Goal: Task Accomplishment & Management: Manage account settings

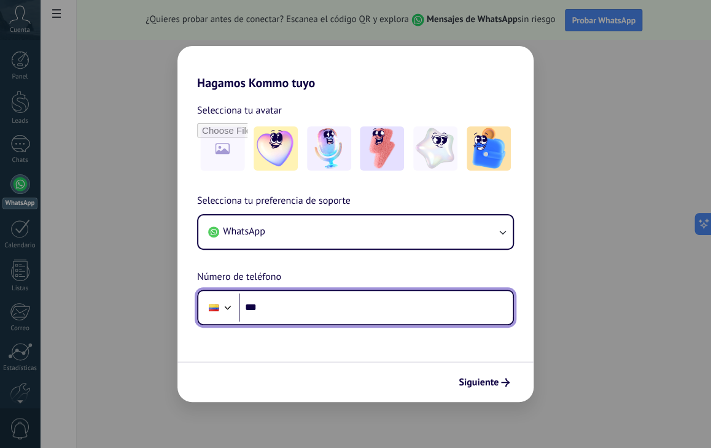
click at [349, 303] on input "***" at bounding box center [376, 308] width 274 height 28
click at [399, 304] on input "***" at bounding box center [376, 308] width 274 height 28
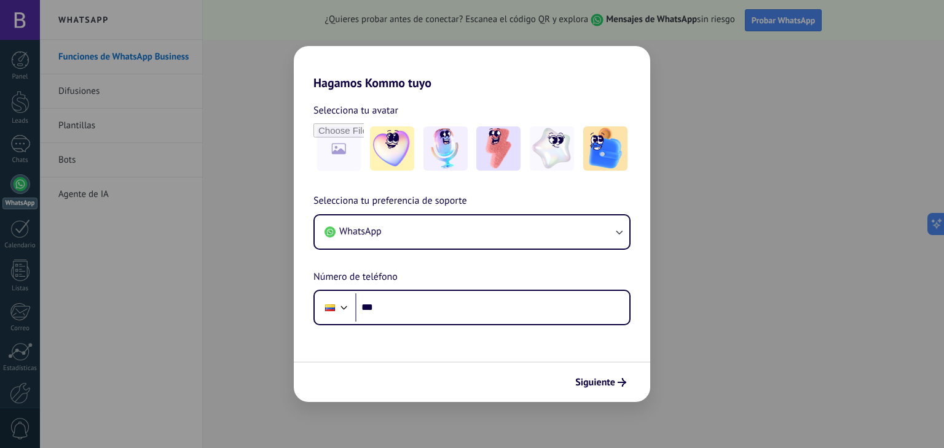
click at [25, 410] on div "Hagamos Kommo tuyo Selecciona tu avatar Selecciona tu preferencia de soporte Wh…" at bounding box center [472, 224] width 944 height 448
